Goal: Register for event/course

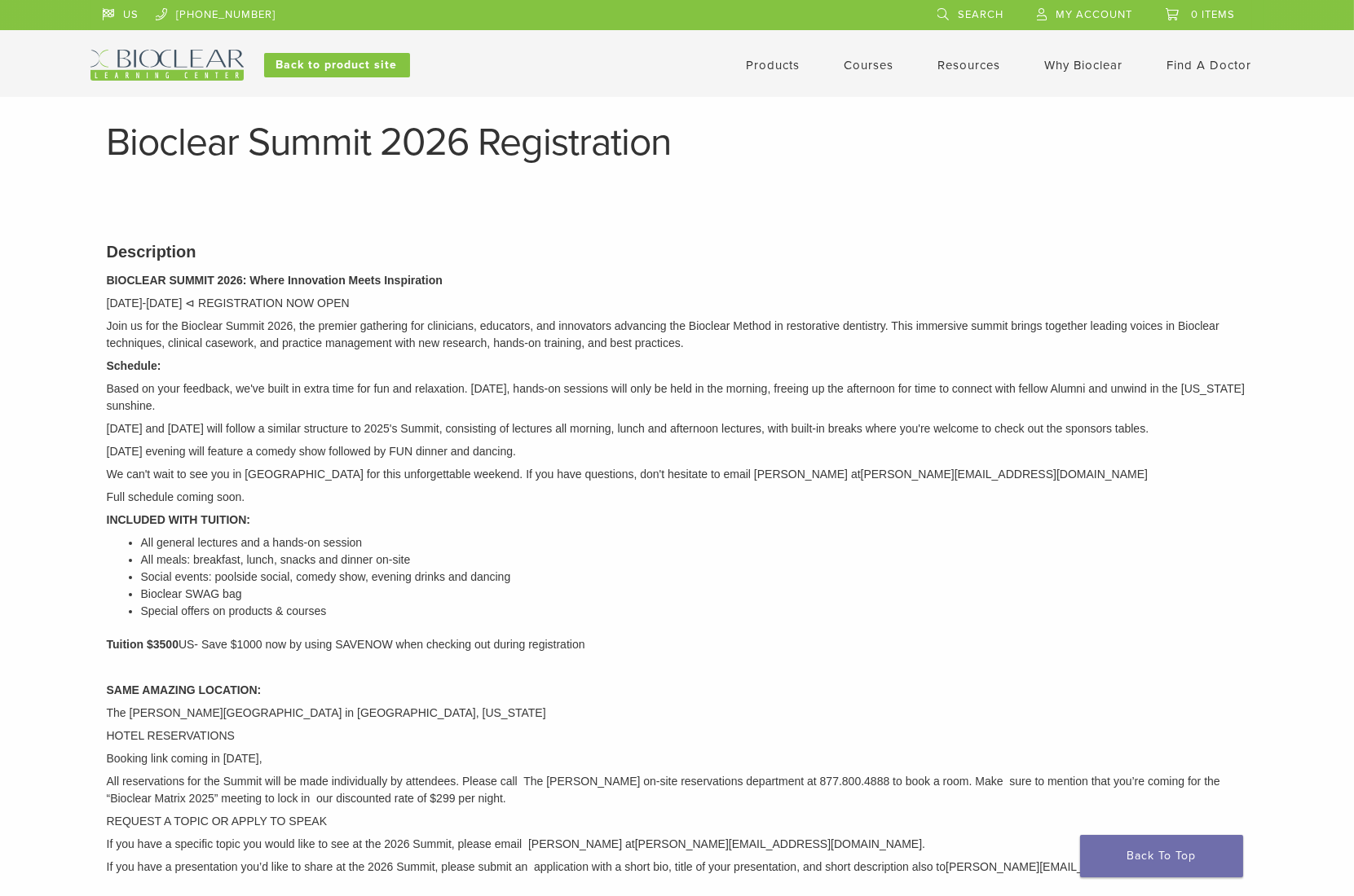
click at [602, 333] on p "Join us for the Bioclear Summit 2026, the premier gathering for clinicians, edu…" at bounding box center [677, 334] width 1141 height 34
click at [424, 360] on p "Schedule:" at bounding box center [677, 366] width 1141 height 17
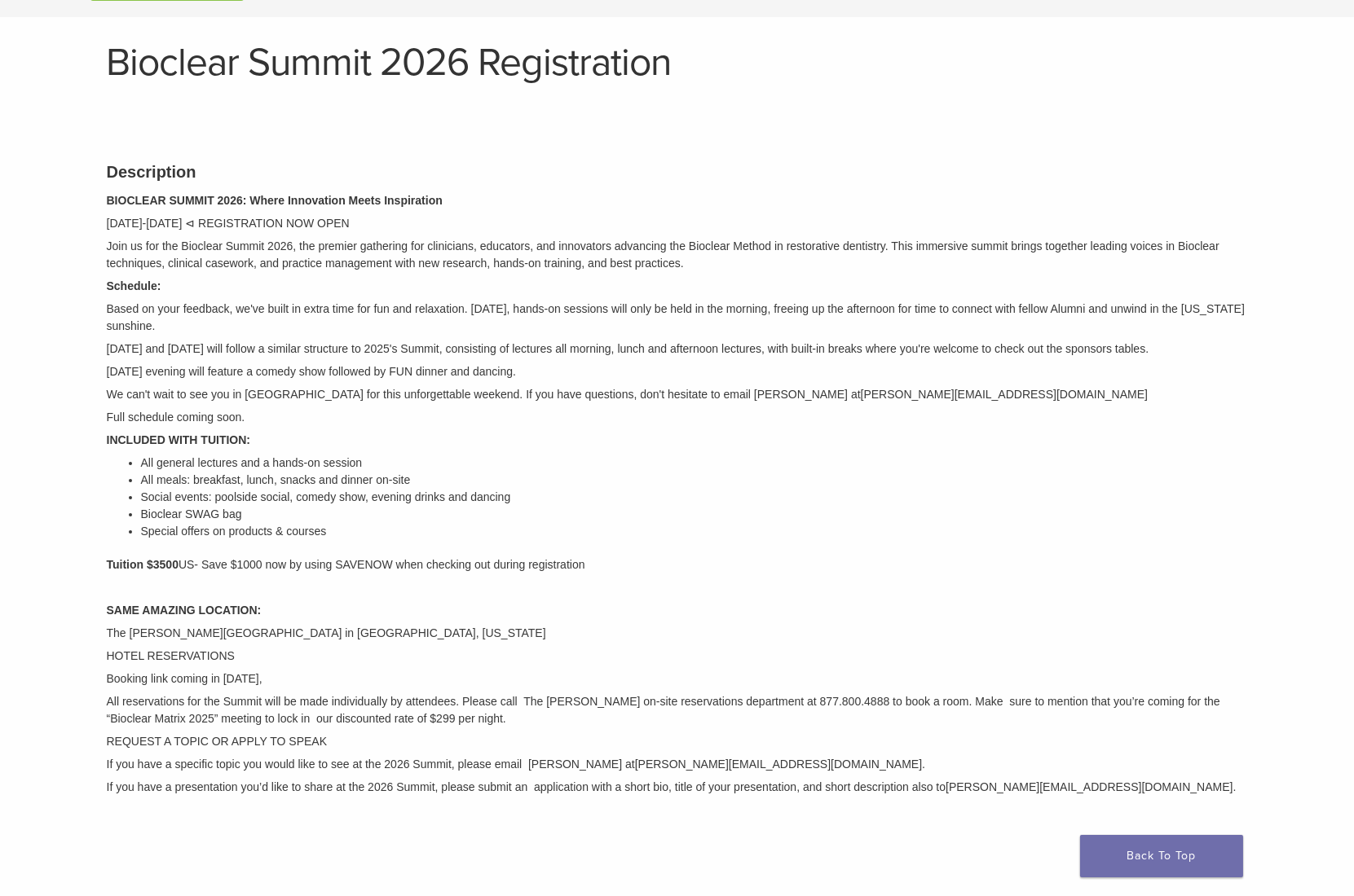
scroll to position [107, 0]
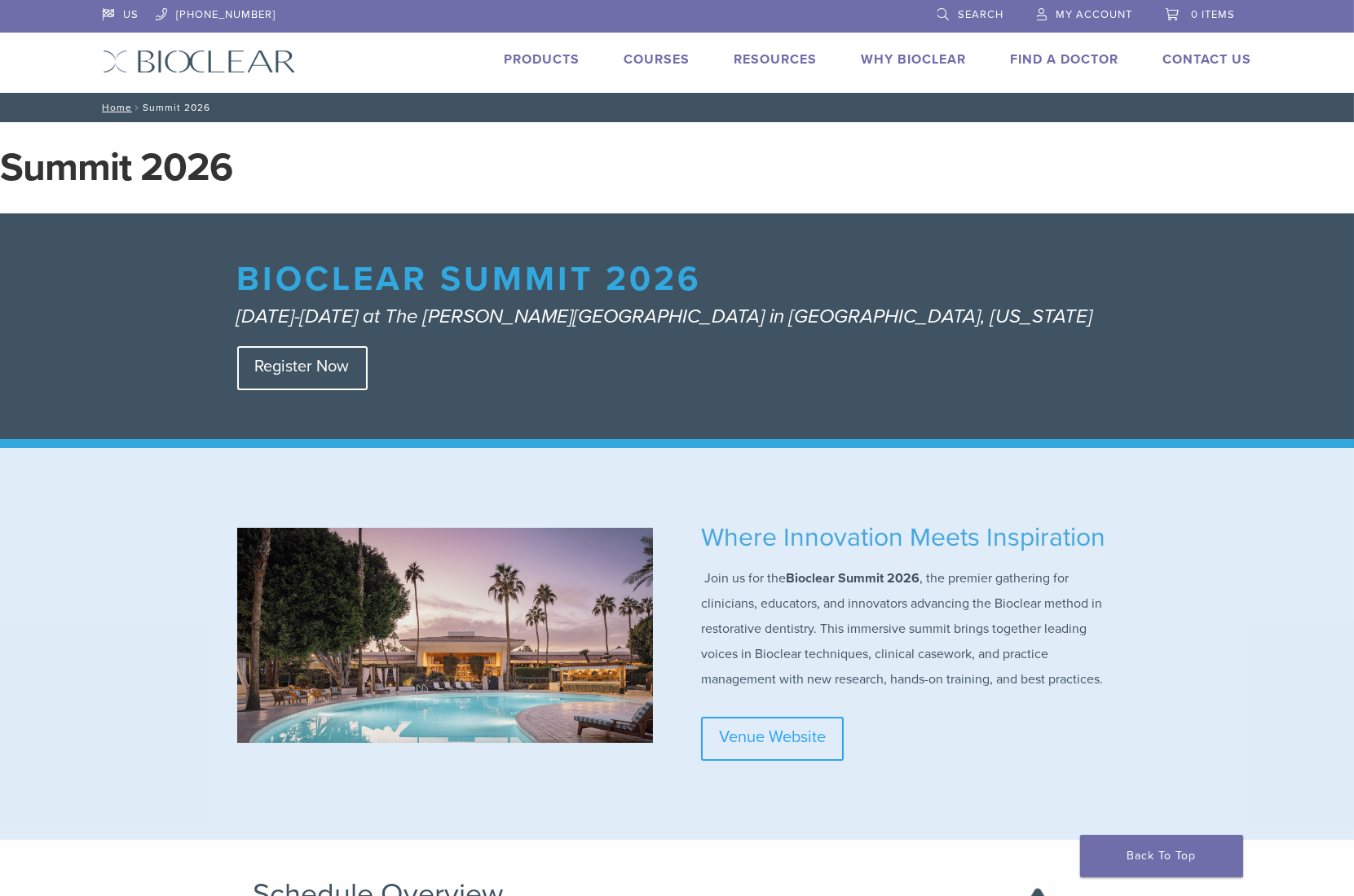
click at [1068, 12] on span "My Account" at bounding box center [1094, 15] width 77 height 13
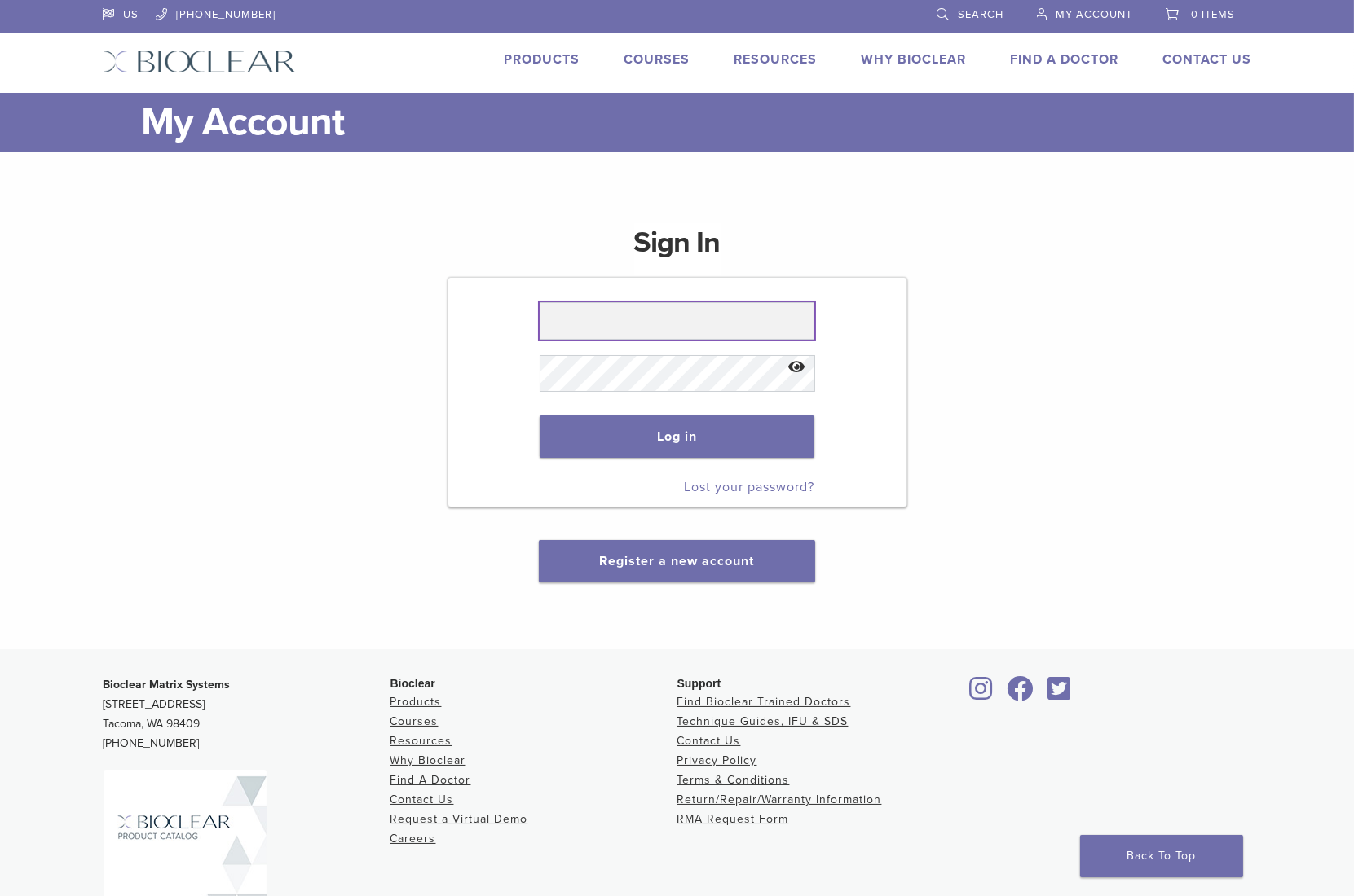
click at [642, 336] on input "text" at bounding box center [677, 320] width 275 height 37
type input "**********"
click at [540, 416] on button "Log in" at bounding box center [677, 436] width 275 height 42
click at [602, 441] on button "Log in" at bounding box center [677, 436] width 275 height 42
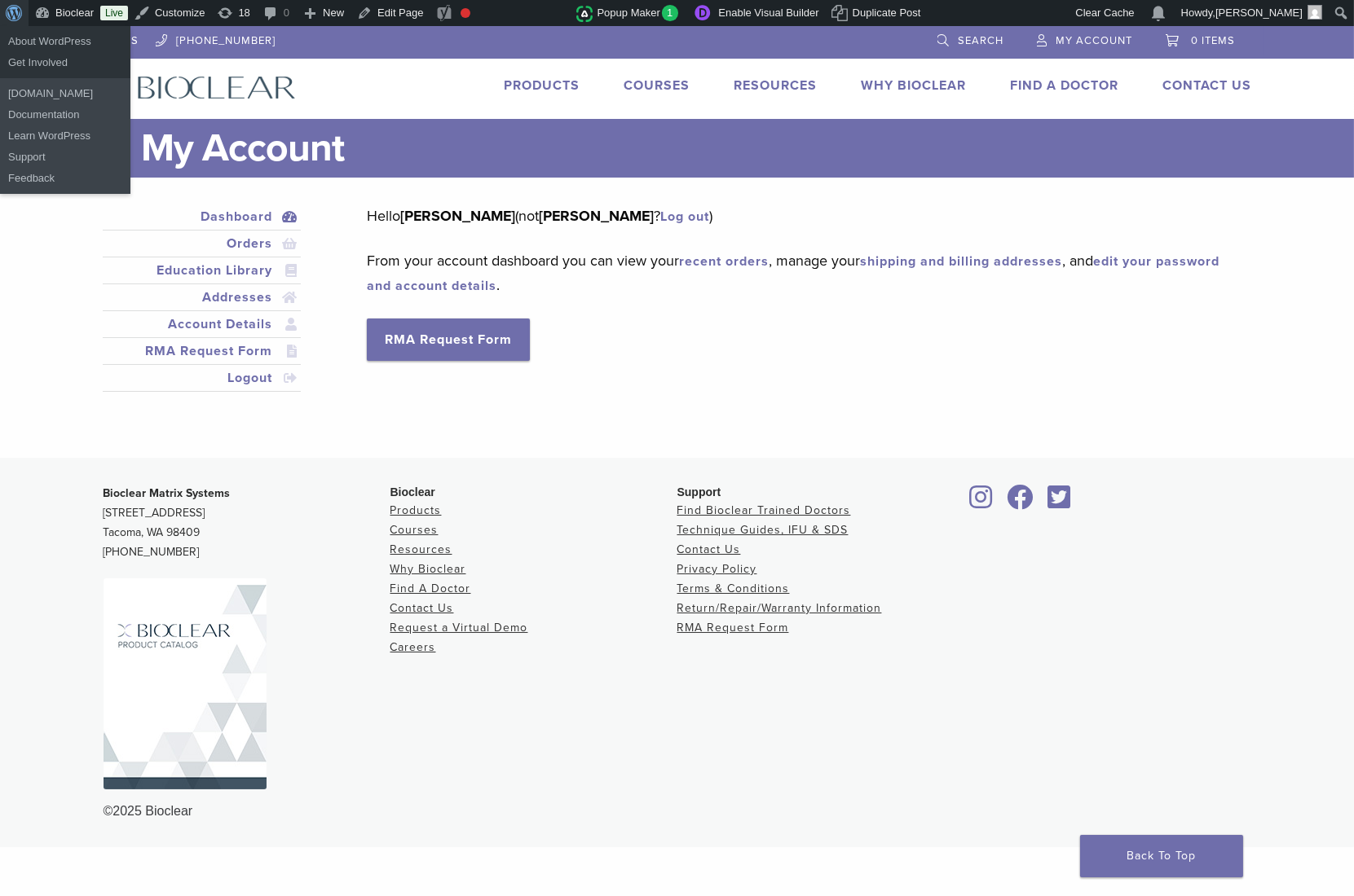
click at [9, 13] on span "Toolbar" at bounding box center [12, 12] width 12 height 23
